Goal: Task Accomplishment & Management: Manage account settings

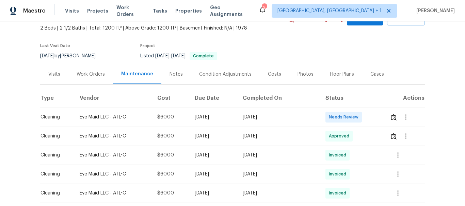
scroll to position [68, 0]
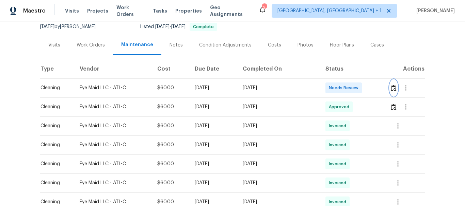
click at [393, 86] on img "button" at bounding box center [393, 88] width 6 height 6
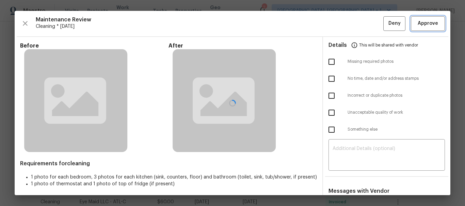
click at [421, 23] on span "Approve" at bounding box center [427, 23] width 20 height 9
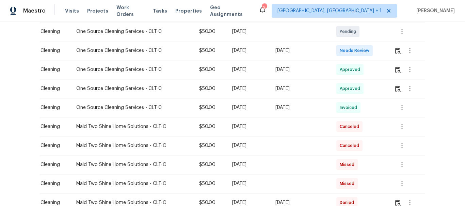
scroll to position [136, 0]
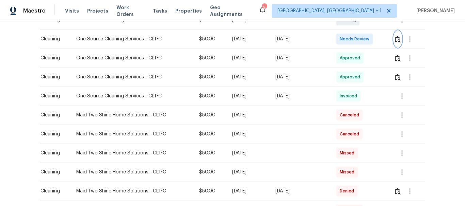
click at [393, 38] on button "button" at bounding box center [397, 39] width 8 height 16
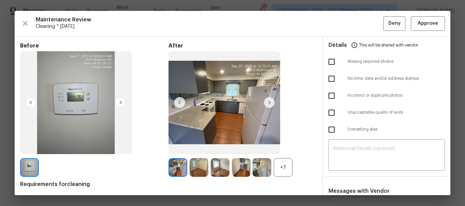
click at [415, 24] on div at bounding box center [232, 103] width 435 height 185
click at [417, 24] on span "Approve" at bounding box center [427, 23] width 20 height 9
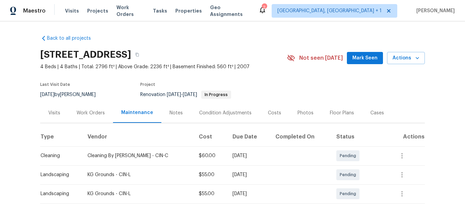
click at [266, 8] on div "2" at bounding box center [264, 7] width 5 height 7
click at [265, 11] on icon at bounding box center [261, 10] width 5 height 7
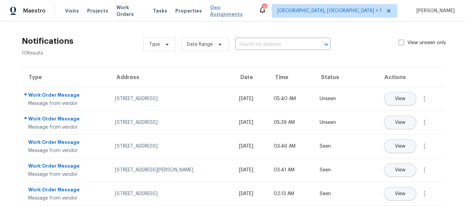
click at [223, 13] on span "Geo Assignments" at bounding box center [230, 11] width 40 height 14
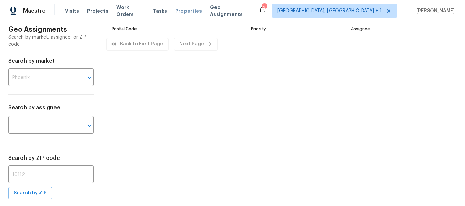
click at [184, 9] on span "Properties" at bounding box center [188, 10] width 27 height 7
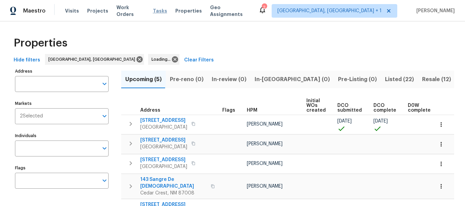
click at [153, 11] on span "Tasks" at bounding box center [160, 11] width 14 height 5
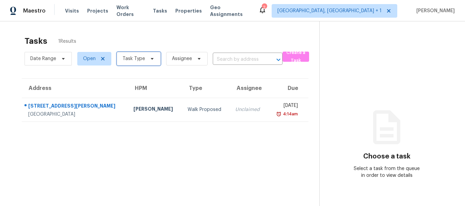
click at [150, 60] on icon at bounding box center [151, 58] width 5 height 5
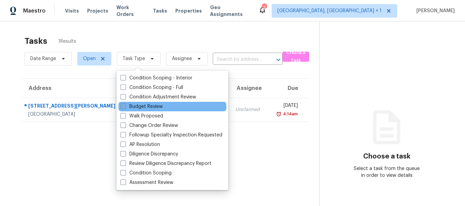
click at [121, 106] on span at bounding box center [122, 106] width 5 height 5
click at [121, 106] on input "Budget Review" at bounding box center [122, 105] width 4 height 4
checkbox input "true"
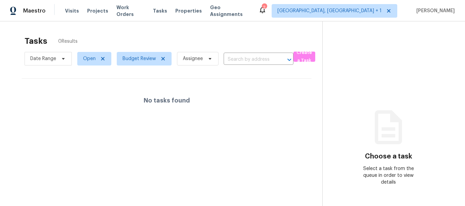
click at [171, 33] on div "Tasks 0 Results" at bounding box center [173, 41] width 298 height 18
click at [164, 58] on icon at bounding box center [162, 58] width 5 height 5
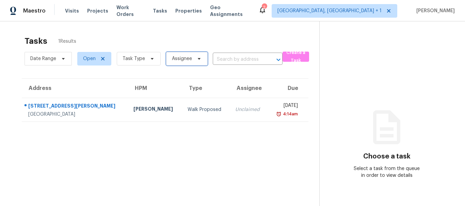
click at [176, 59] on span "Assignee" at bounding box center [182, 58] width 20 height 7
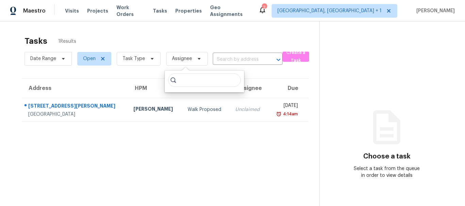
click at [189, 27] on div "Tasks 1 Results Date Range Open Task Type Assignee ​ Create a Task Address HPM …" at bounding box center [232, 124] width 465 height 206
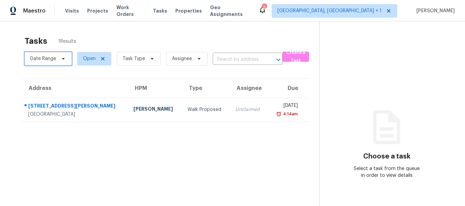
click at [65, 57] on icon at bounding box center [63, 58] width 5 height 5
click at [121, 42] on div "Tasks 1 Results" at bounding box center [171, 41] width 295 height 18
click at [134, 59] on span "Task Type" at bounding box center [133, 58] width 22 height 7
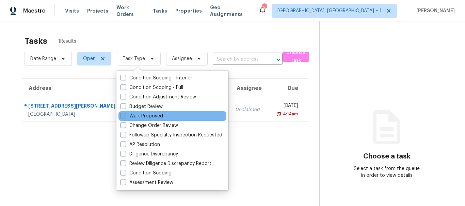
click at [131, 117] on label "Walk Proposed" at bounding box center [141, 116] width 43 height 7
click at [125, 117] on input "Walk Proposed" at bounding box center [122, 115] width 4 height 4
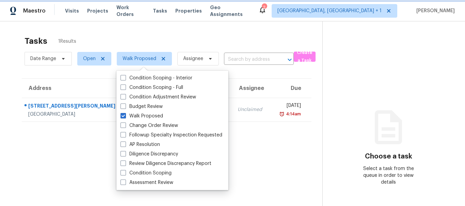
click at [162, 61] on icon at bounding box center [163, 58] width 5 height 5
checkbox input "false"
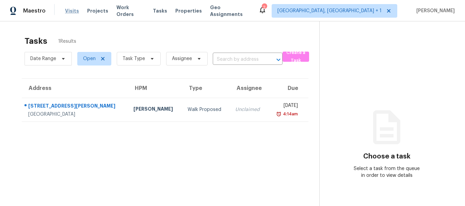
click at [75, 10] on span "Visits" at bounding box center [72, 10] width 14 height 7
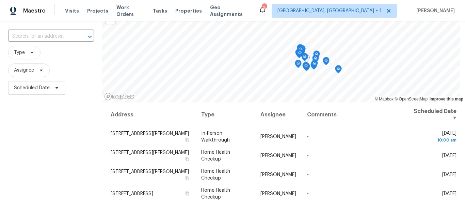
scroll to position [40, 0]
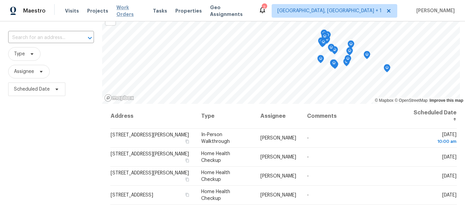
click at [130, 12] on span "Work Orders" at bounding box center [130, 11] width 28 height 14
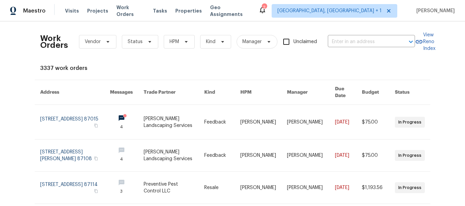
click at [128, 87] on th "Messages" at bounding box center [121, 92] width 34 height 25
click at [128, 91] on th "Messages" at bounding box center [121, 92] width 34 height 25
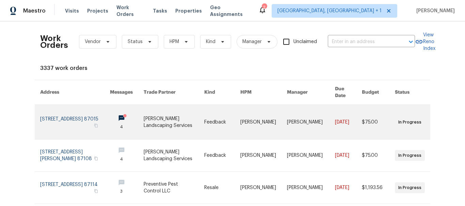
click at [127, 111] on link at bounding box center [127, 122] width 34 height 34
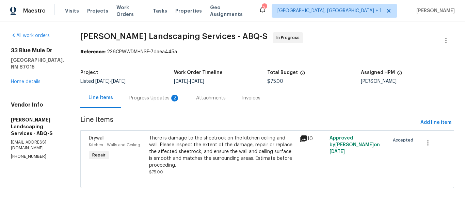
scroll to position [6, 0]
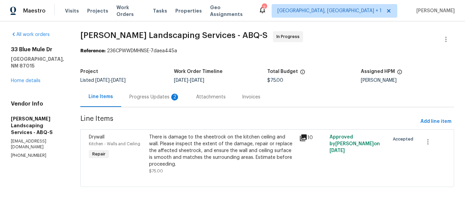
click at [172, 94] on div "Progress Updates 2" at bounding box center [154, 97] width 50 height 7
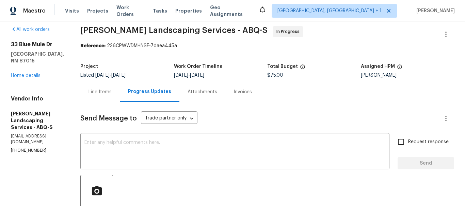
click at [111, 89] on div "Line Items" at bounding box center [99, 92] width 23 height 7
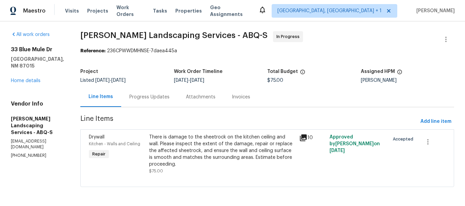
click at [265, 7] on icon at bounding box center [261, 10] width 5 height 7
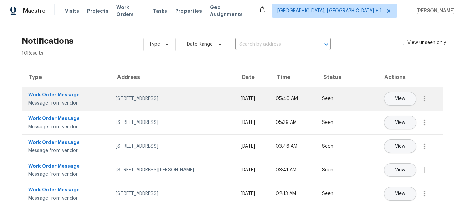
click at [154, 103] on td "33 Blue Mule Dr, Edgewood, NM 87015" at bounding box center [172, 99] width 125 height 24
click at [63, 95] on div "Work Order Message" at bounding box center [66, 95] width 77 height 9
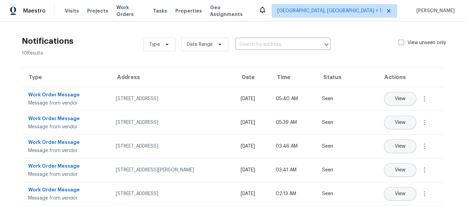
click at [304, 78] on th "Time" at bounding box center [293, 77] width 46 height 19
click at [316, 75] on th "Time" at bounding box center [293, 77] width 46 height 19
click at [351, 76] on th "Status" at bounding box center [333, 77] width 35 height 19
click at [111, 78] on th "Address" at bounding box center [172, 77] width 125 height 19
click at [133, 9] on span "Work Orders" at bounding box center [130, 11] width 28 height 14
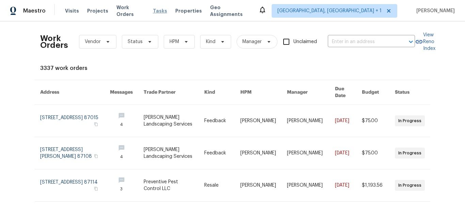
click at [153, 10] on span "Tasks" at bounding box center [160, 11] width 14 height 5
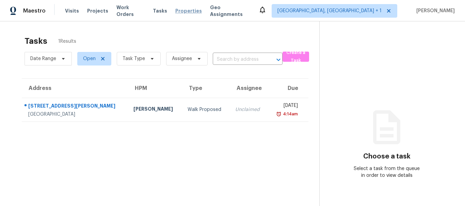
click at [190, 10] on span "Properties" at bounding box center [188, 10] width 27 height 7
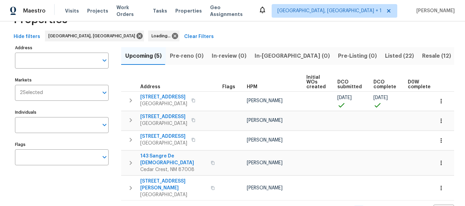
scroll to position [34, 0]
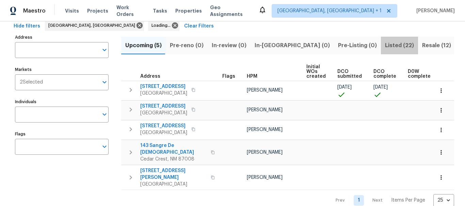
click at [385, 47] on span "Listed (22)" at bounding box center [399, 46] width 29 height 10
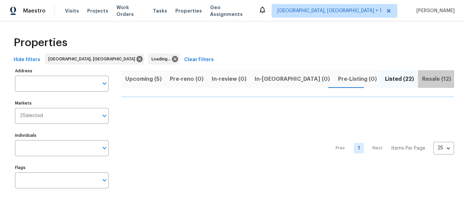
click at [422, 77] on span "Resale (12)" at bounding box center [436, 79] width 29 height 10
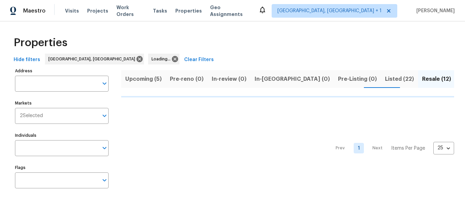
click at [130, 19] on div "Maestro Visits Projects Work Orders Tasks Properties Geo Assignments Albuquerqu…" at bounding box center [232, 10] width 465 height 21
click at [131, 10] on span "Work Orders" at bounding box center [130, 11] width 28 height 14
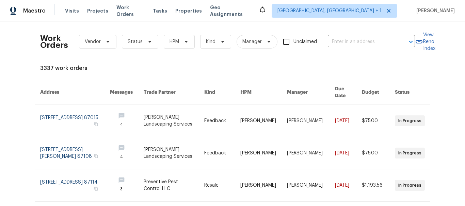
click at [95, 15] on div "Visits Projects Work Orders Tasks Properties Geo Assignments" at bounding box center [161, 11] width 193 height 14
click at [97, 11] on span "Projects" at bounding box center [97, 10] width 21 height 7
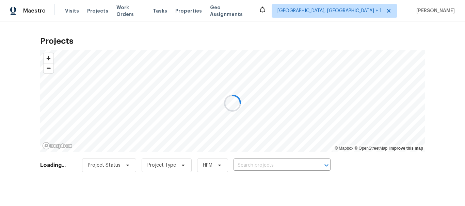
click at [71, 11] on div at bounding box center [232, 103] width 465 height 206
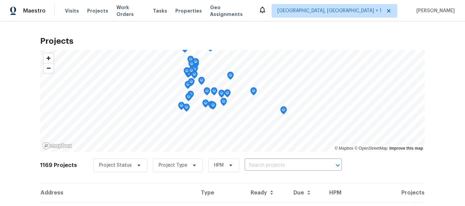
click at [71, 11] on span "Visits" at bounding box center [72, 10] width 14 height 7
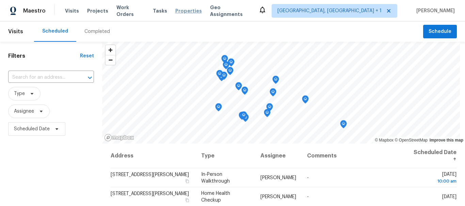
click at [185, 12] on span "Properties" at bounding box center [188, 10] width 27 height 7
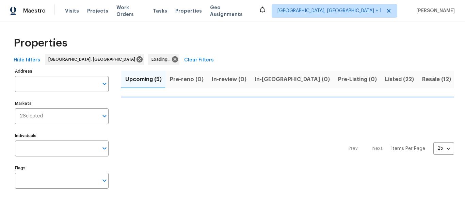
click at [217, 6] on div "Visits Projects Work Orders Tasks Properties Geo Assignments" at bounding box center [161, 11] width 193 height 14
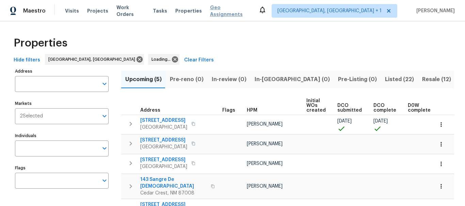
click at [218, 10] on span "Geo Assignments" at bounding box center [230, 11] width 40 height 14
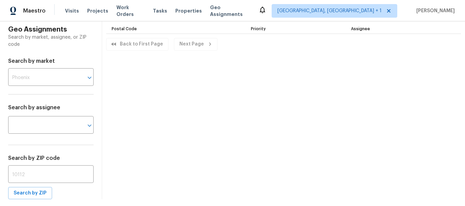
click at [60, 10] on div "Maestro Visits Projects Work Orders Tasks Properties Geo Assignments" at bounding box center [129, 11] width 258 height 14
click at [65, 10] on span "Visits" at bounding box center [72, 10] width 14 height 7
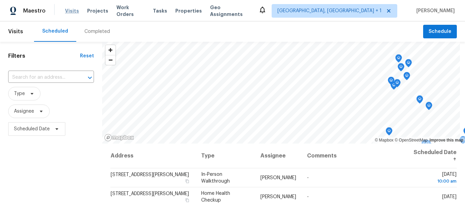
click at [72, 9] on span "Visits" at bounding box center [72, 10] width 14 height 7
click at [87, 15] on div "Visits Projects Work Orders Tasks Properties Geo Assignments" at bounding box center [161, 11] width 193 height 14
click at [90, 13] on span "Projects" at bounding box center [97, 10] width 21 height 7
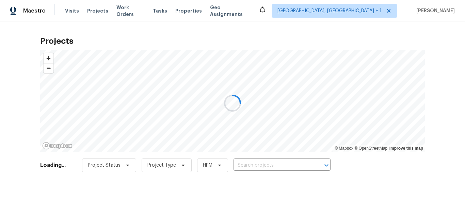
click at [116, 11] on div at bounding box center [232, 103] width 465 height 206
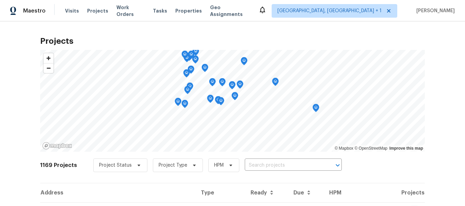
click at [182, 5] on div "Visits Projects Work Orders Tasks Properties Geo Assignments" at bounding box center [161, 11] width 193 height 14
click at [182, 10] on span "Properties" at bounding box center [188, 10] width 27 height 7
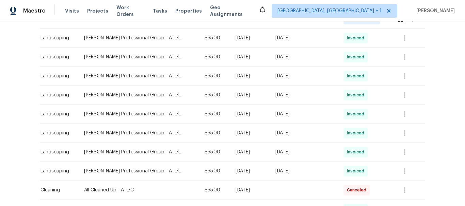
scroll to position [136, 0]
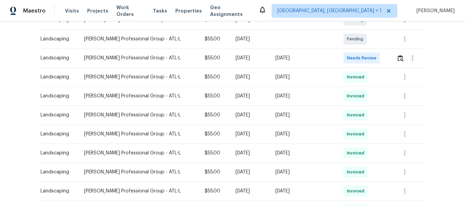
click at [396, 61] on div at bounding box center [410, 58] width 28 height 16
click at [397, 59] on img "button" at bounding box center [400, 58] width 6 height 6
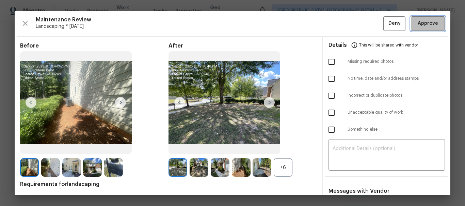
click at [423, 23] on span "Approve" at bounding box center [427, 23] width 20 height 9
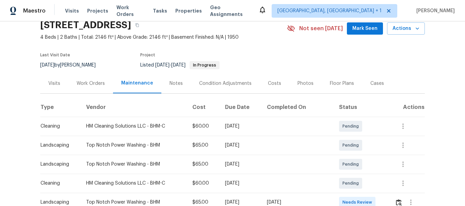
scroll to position [102, 0]
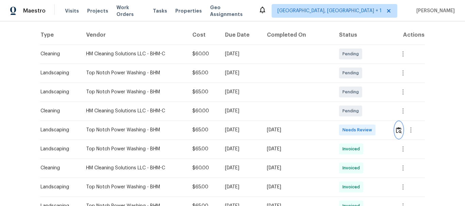
click at [396, 128] on img "button" at bounding box center [399, 130] width 6 height 6
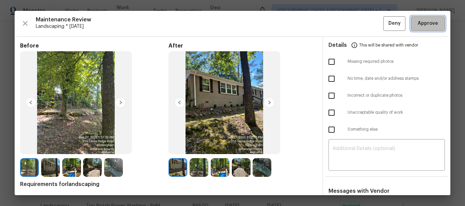
click at [431, 23] on span "Approve" at bounding box center [427, 23] width 20 height 9
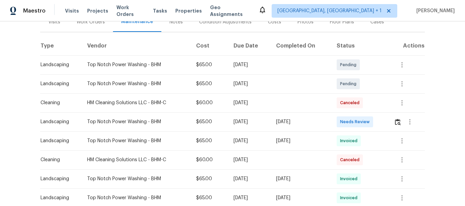
scroll to position [136, 0]
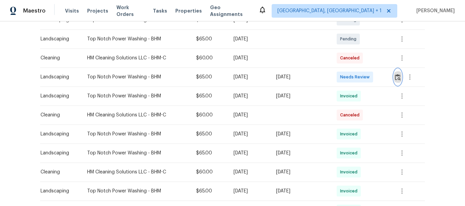
click at [400, 76] on button "button" at bounding box center [397, 77] width 8 height 16
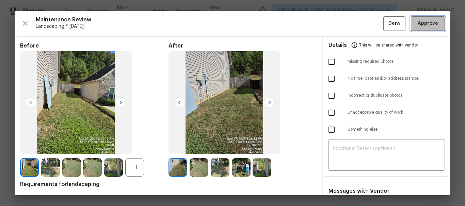
click at [423, 25] on span "Approve" at bounding box center [427, 23] width 20 height 9
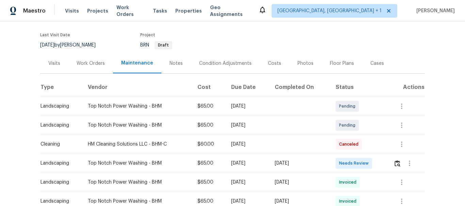
scroll to position [102, 0]
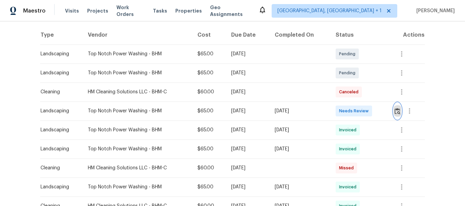
click at [398, 110] on img "button" at bounding box center [397, 111] width 6 height 6
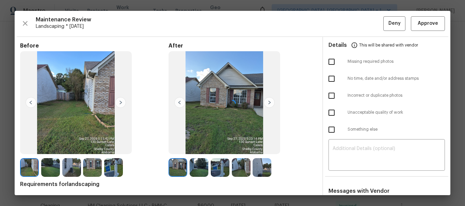
click at [427, 25] on div at bounding box center [232, 103] width 435 height 185
click at [427, 25] on span "Approve" at bounding box center [427, 23] width 20 height 9
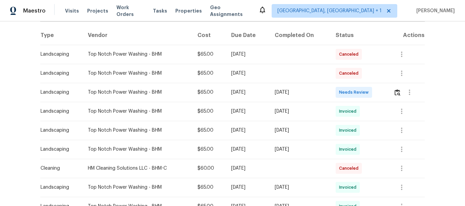
scroll to position [102, 0]
click at [398, 94] on img "button" at bounding box center [397, 92] width 6 height 6
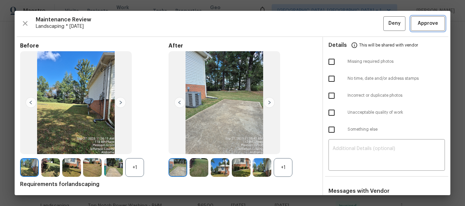
click at [428, 21] on span "Approve" at bounding box center [427, 23] width 20 height 9
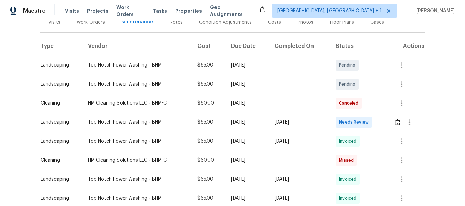
scroll to position [102, 0]
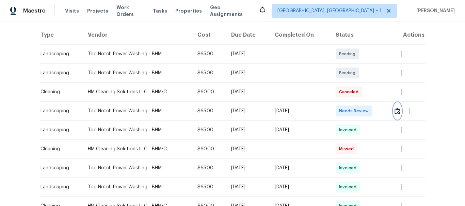
click at [397, 110] on img "button" at bounding box center [397, 111] width 6 height 6
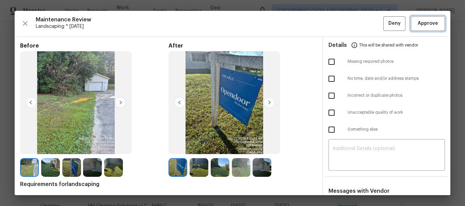
click at [426, 21] on span "Approve" at bounding box center [427, 23] width 20 height 9
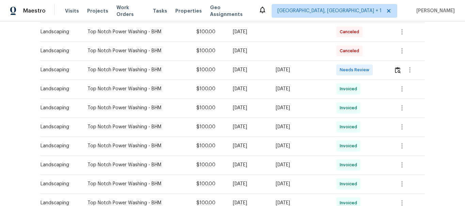
scroll to position [136, 0]
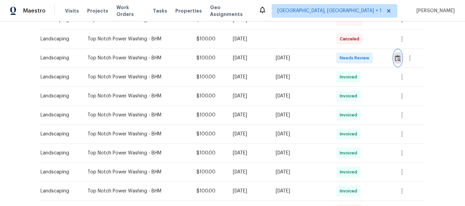
click at [400, 58] on img "button" at bounding box center [397, 58] width 6 height 6
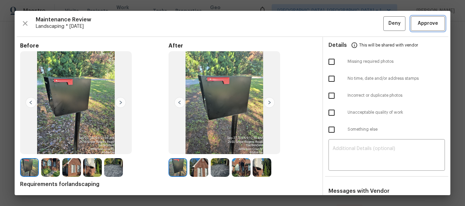
click at [430, 25] on span "Approve" at bounding box center [427, 23] width 20 height 9
